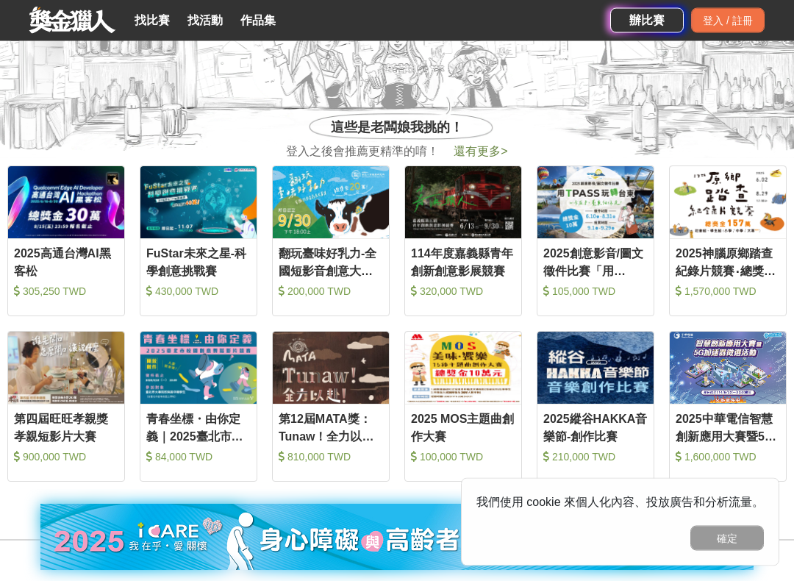
scroll to position [587, 0]
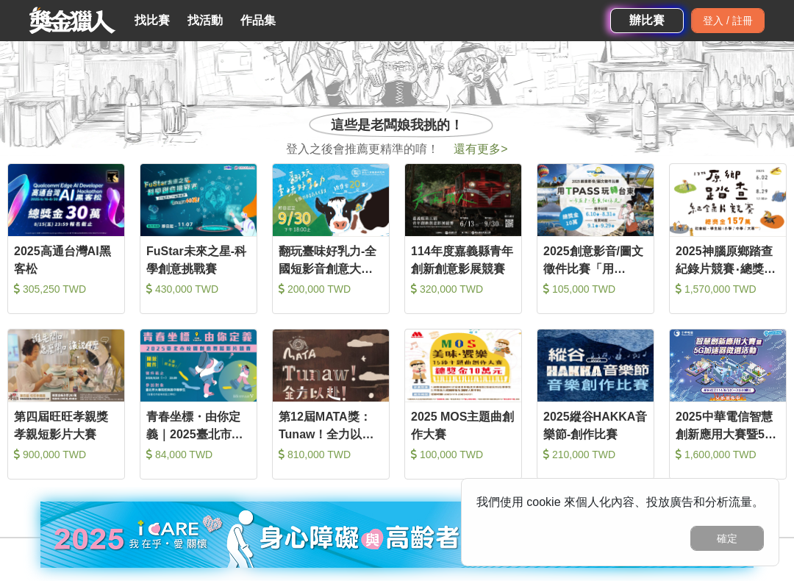
click at [614, 207] on img at bounding box center [595, 200] width 116 height 72
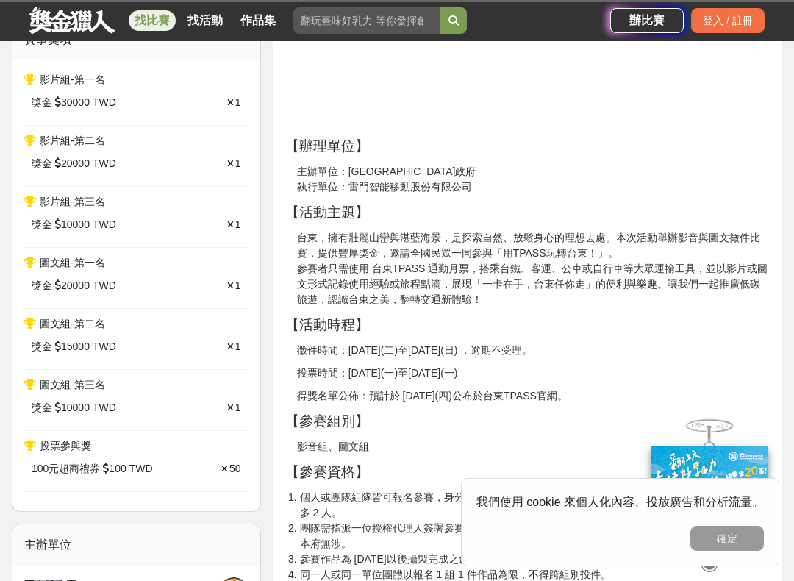
scroll to position [442, 0]
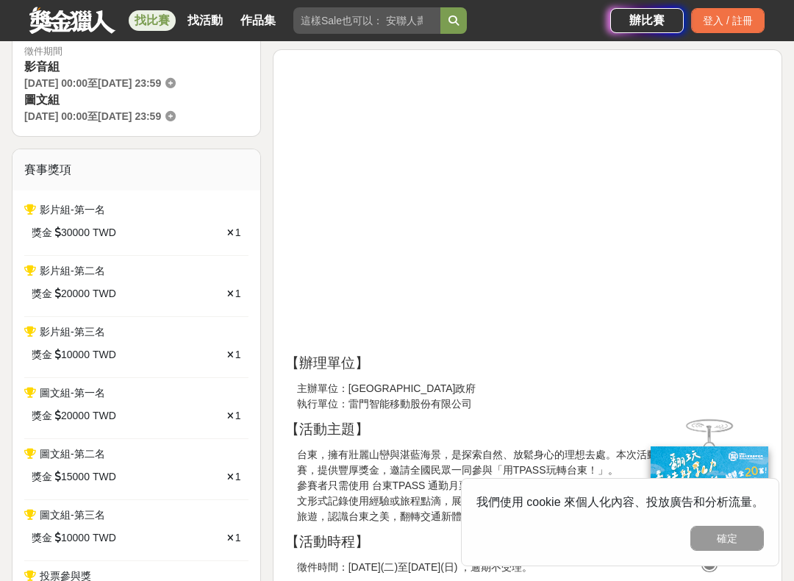
click at [740, 2] on div "辦比賽 登入 / 註冊" at bounding box center [687, 20] width 154 height 41
click at [737, 2] on div "辦比賽 登入 / 註冊" at bounding box center [687, 20] width 154 height 41
click at [714, 2] on div "辦比賽 登入 / 註冊" at bounding box center [687, 20] width 154 height 41
click at [732, 498] on button "確定" at bounding box center [727, 538] width 74 height 25
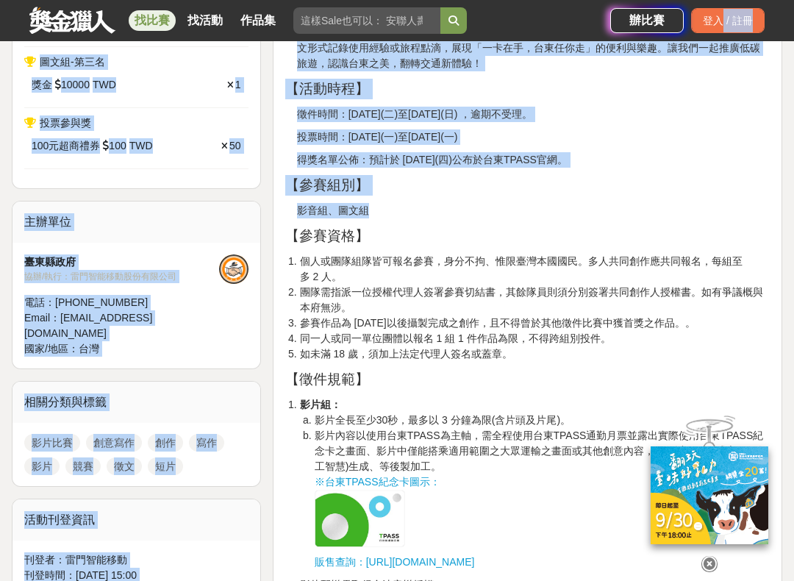
scroll to position [876, 0]
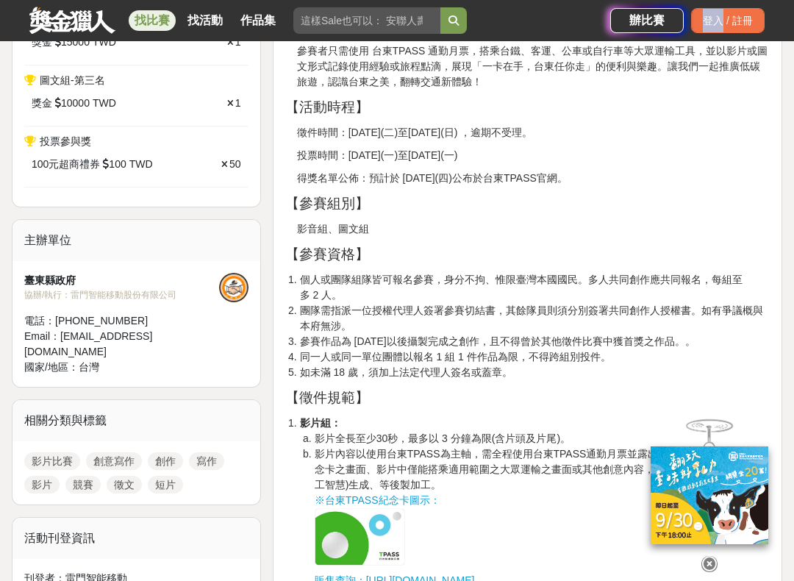
click at [735, 2] on div "辦比賽 登入 / 註冊" at bounding box center [687, 20] width 154 height 41
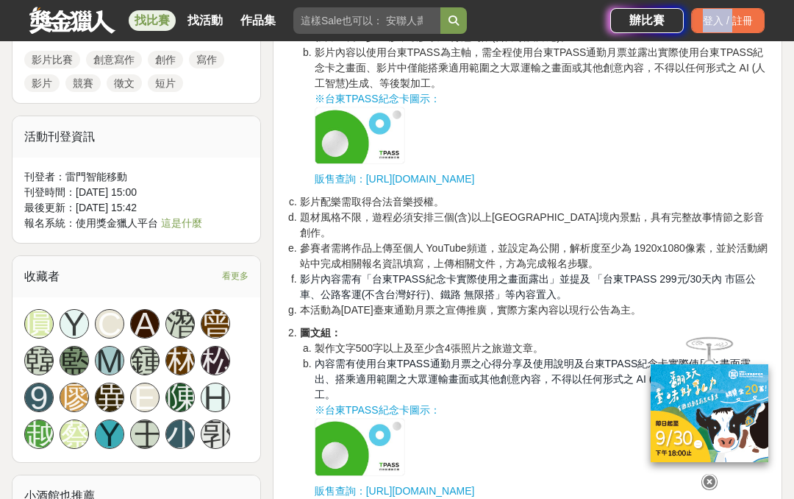
scroll to position [1277, 0]
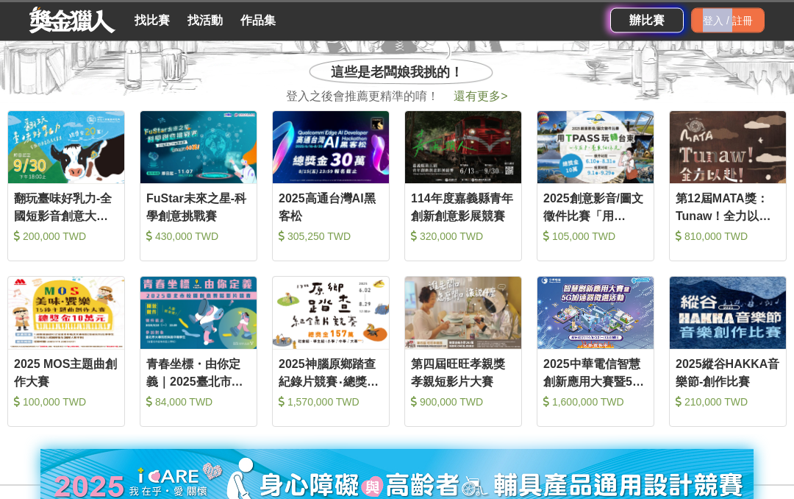
scroll to position [557, 0]
